Goal: Task Accomplishment & Management: Use online tool/utility

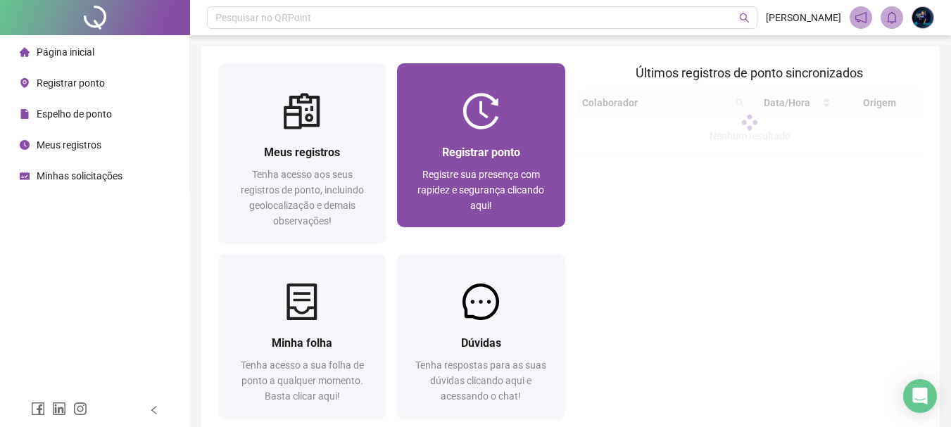
click at [484, 133] on div "Registrar ponto Registre sua presença com rapidez e segurança clicando aqui!" at bounding box center [481, 179] width 168 height 98
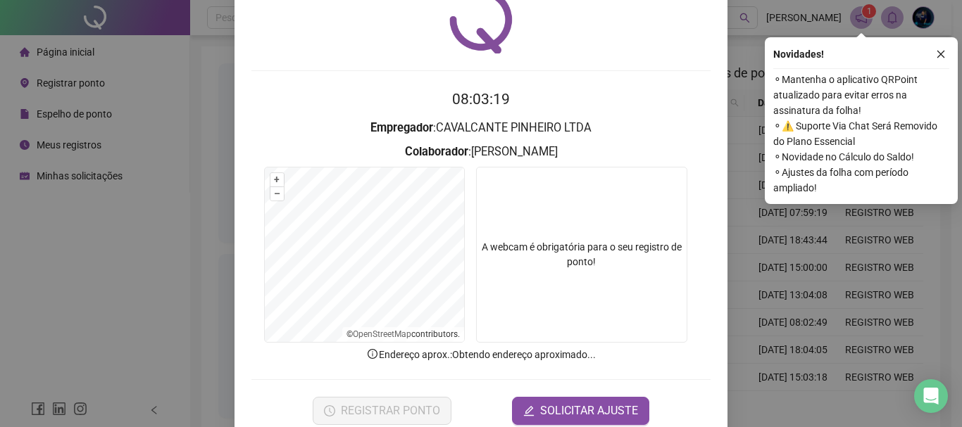
scroll to position [92, 0]
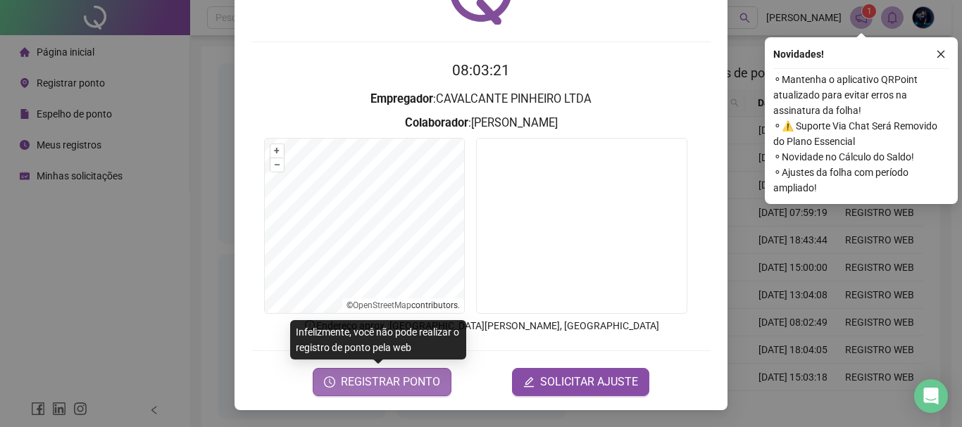
click at [375, 381] on span "REGISTRAR PONTO" at bounding box center [390, 382] width 99 height 17
